Goal: Communication & Community: Participate in discussion

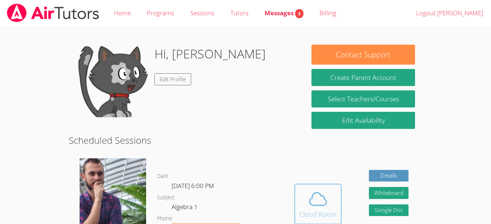
click at [309, 197] on icon at bounding box center [318, 199] width 20 height 20
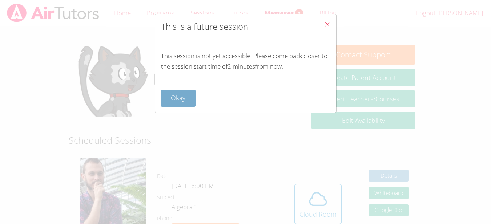
click at [175, 106] on button "Okay" at bounding box center [178, 98] width 35 height 17
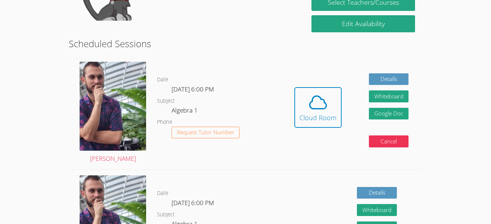
scroll to position [98, 0]
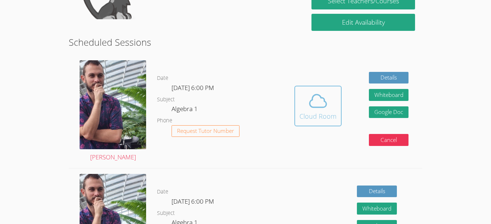
click at [320, 118] on div "Cloud Room" at bounding box center [317, 116] width 37 height 10
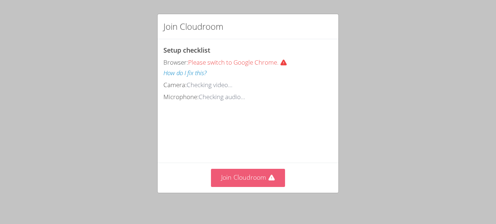
click at [254, 176] on button "Join Cloudroom" at bounding box center [248, 178] width 74 height 18
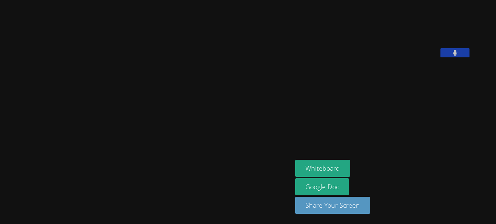
drag, startPoint x: 470, startPoint y: 103, endPoint x: 340, endPoint y: 74, distance: 132.9
click at [340, 74] on div "Zachary D'Esposito Edward Hadley Jr. Whiteboard Google Doc Share Your Screen" at bounding box center [248, 112] width 496 height 224
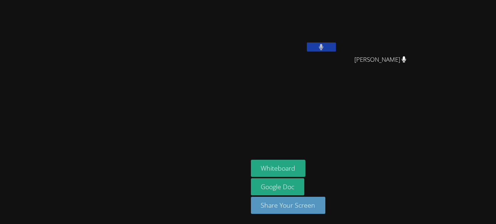
click at [324, 46] on icon at bounding box center [321, 47] width 5 height 6
click at [325, 45] on icon at bounding box center [321, 47] width 8 height 6
click at [336, 46] on button at bounding box center [321, 46] width 29 height 9
click at [325, 45] on icon at bounding box center [321, 47] width 8 height 6
click at [324, 45] on icon at bounding box center [321, 47] width 4 height 6
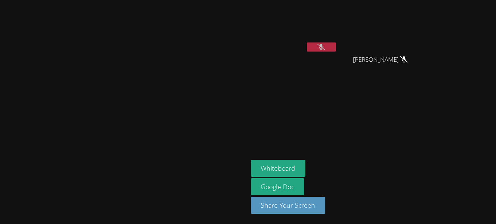
click at [336, 50] on button at bounding box center [321, 46] width 29 height 9
click at [336, 51] on button at bounding box center [321, 46] width 29 height 9
click at [325, 45] on icon at bounding box center [321, 47] width 8 height 6
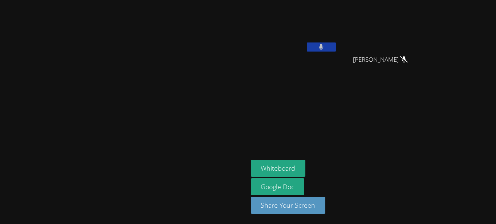
click at [324, 48] on icon at bounding box center [321, 47] width 5 height 6
click at [325, 48] on icon at bounding box center [321, 47] width 8 height 6
click at [324, 48] on icon at bounding box center [321, 47] width 5 height 6
click at [325, 50] on icon at bounding box center [321, 47] width 8 height 6
click at [324, 50] on icon at bounding box center [321, 47] width 4 height 6
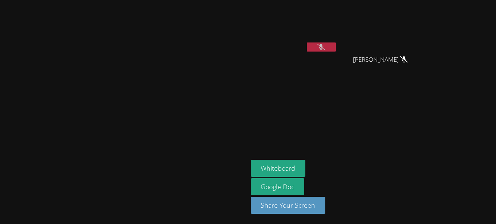
click at [336, 49] on button at bounding box center [321, 46] width 29 height 9
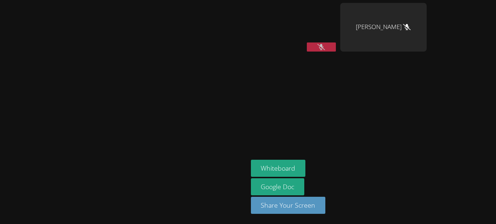
click at [336, 50] on button at bounding box center [321, 46] width 29 height 9
click at [336, 47] on button at bounding box center [321, 46] width 29 height 9
click at [336, 43] on button at bounding box center [321, 46] width 29 height 9
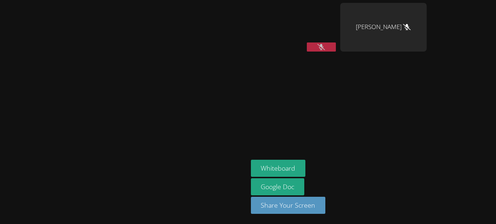
click at [336, 43] on button at bounding box center [321, 46] width 29 height 9
click at [324, 49] on icon at bounding box center [321, 47] width 4 height 6
click at [336, 43] on button at bounding box center [321, 46] width 29 height 9
click at [336, 45] on button at bounding box center [321, 46] width 29 height 9
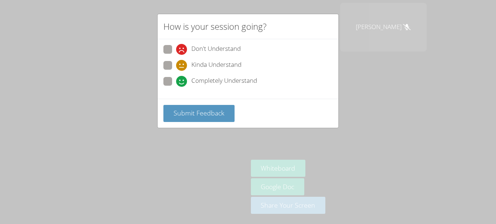
click at [173, 81] on label "Completely Understand" at bounding box center [210, 82] width 94 height 10
click at [176, 81] on input "Completely Understand" at bounding box center [179, 80] width 6 height 6
radio input "true"
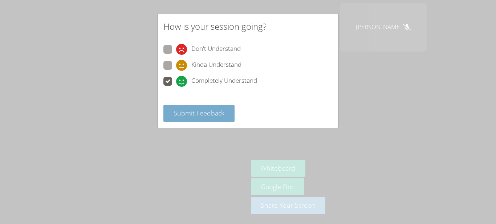
click at [183, 110] on span "Submit Feedback" at bounding box center [199, 113] width 51 height 9
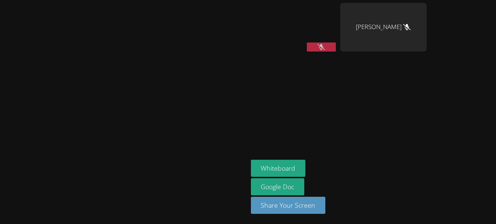
click at [336, 44] on button at bounding box center [321, 46] width 29 height 9
click at [324, 44] on icon at bounding box center [321, 47] width 5 height 6
